Goal: Transaction & Acquisition: Purchase product/service

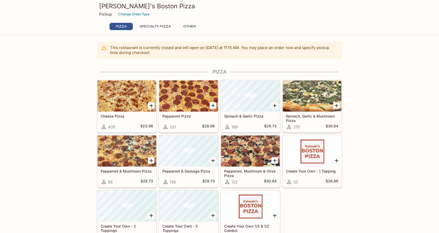
scroll to position [26, 0]
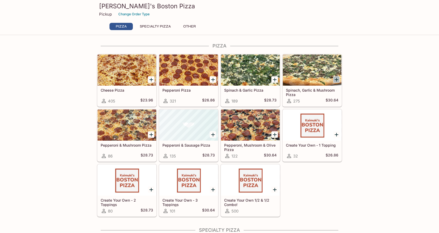
click at [337, 79] on icon "Add Spinach, Garlic & Mushroom Pizza" at bounding box center [337, 80] width 6 height 6
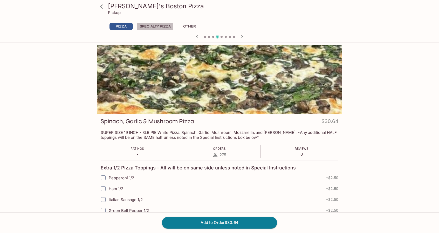
click at [158, 27] on button "Specialty Pizza" at bounding box center [155, 26] width 37 height 7
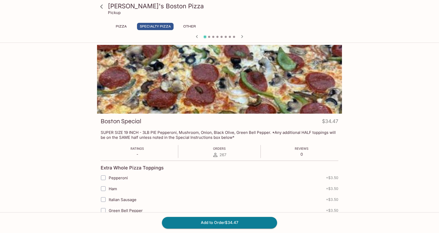
click at [191, 26] on button "Other" at bounding box center [189, 26] width 23 height 7
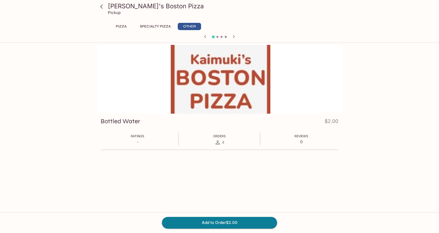
click at [119, 27] on button "Pizza" at bounding box center [121, 26] width 23 height 7
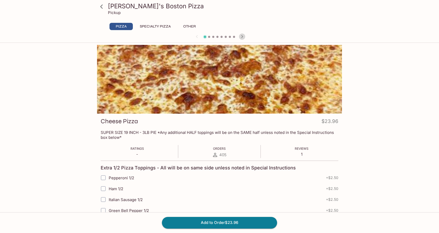
click at [242, 37] on icon "button" at bounding box center [242, 36] width 6 height 6
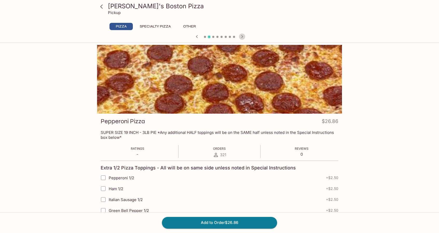
click at [243, 38] on icon "button" at bounding box center [242, 36] width 6 height 6
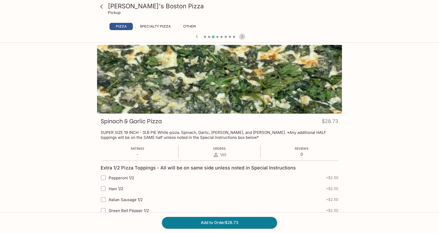
click at [243, 38] on icon "button" at bounding box center [242, 36] width 6 height 6
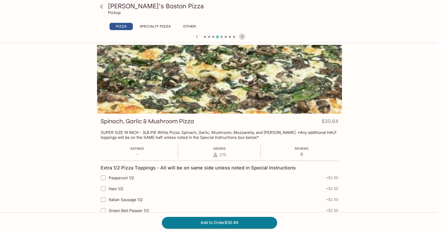
click at [243, 38] on icon "button" at bounding box center [242, 36] width 6 height 6
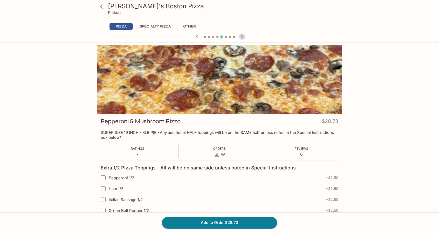
click at [243, 38] on icon "button" at bounding box center [242, 36] width 6 height 6
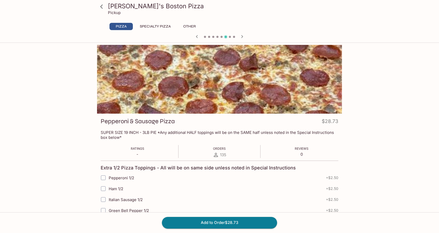
click at [243, 38] on icon "button" at bounding box center [242, 36] width 6 height 6
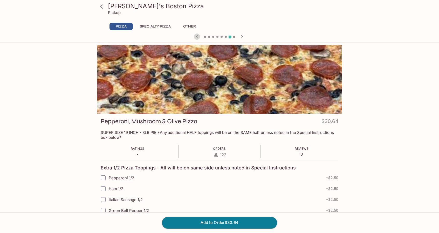
click at [196, 36] on icon "button" at bounding box center [197, 36] width 6 height 6
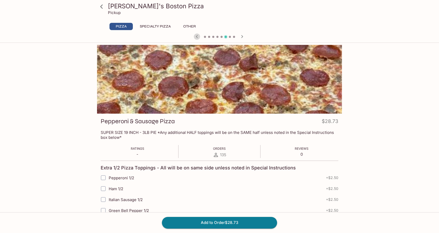
click at [196, 36] on icon "button" at bounding box center [197, 36] width 6 height 6
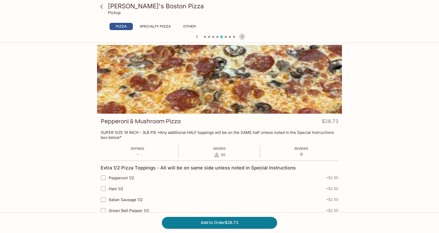
click at [242, 37] on icon "button" at bounding box center [242, 36] width 6 height 6
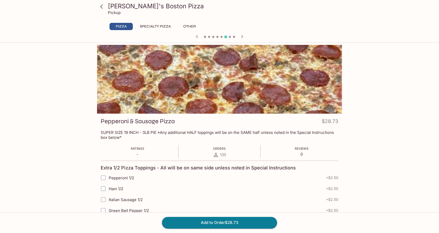
click at [242, 37] on icon "button" at bounding box center [242, 36] width 6 height 6
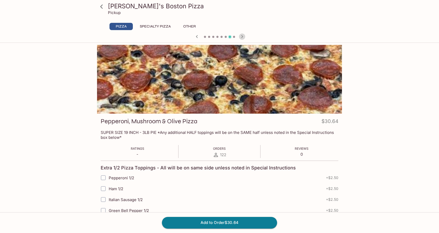
click at [243, 36] on icon "button" at bounding box center [242, 36] width 2 height 3
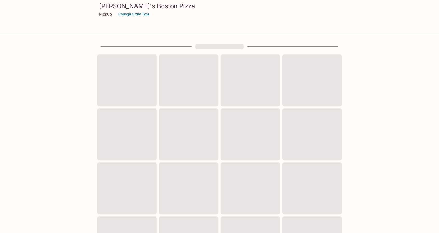
scroll to position [26, 0]
